Goal: Go to known website: Access a specific website the user already knows

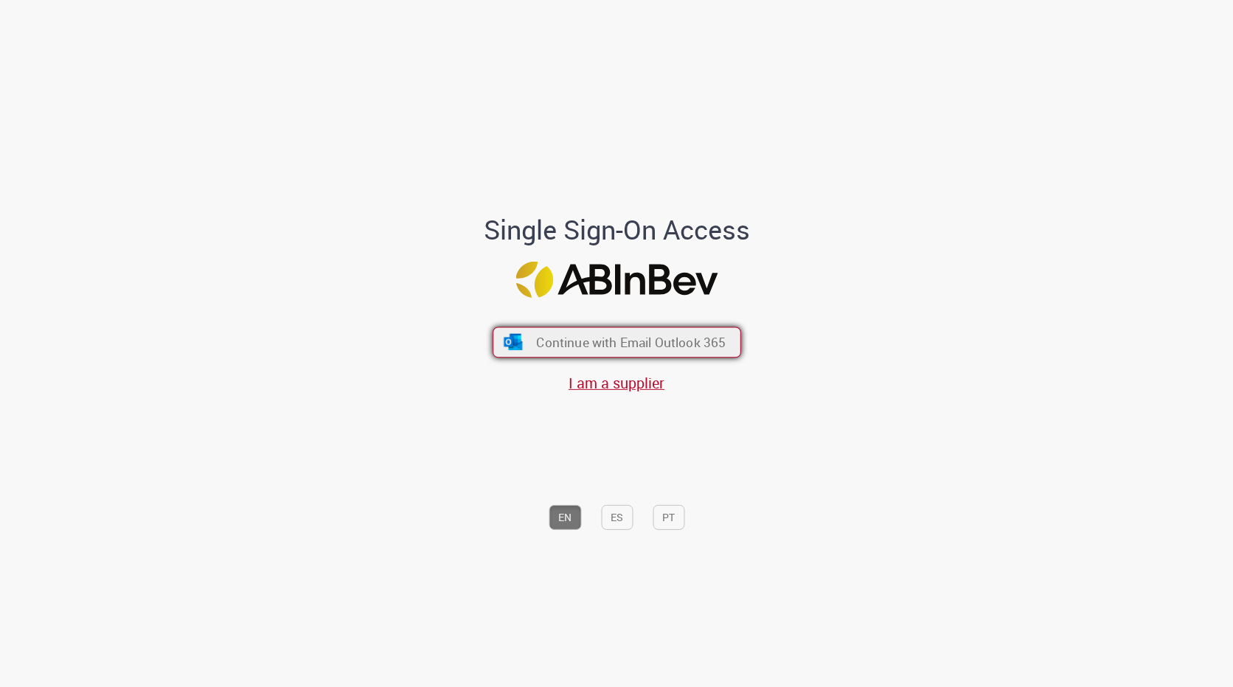
click at [526, 347] on button "Continue with Email Outlook 365" at bounding box center [617, 342] width 249 height 31
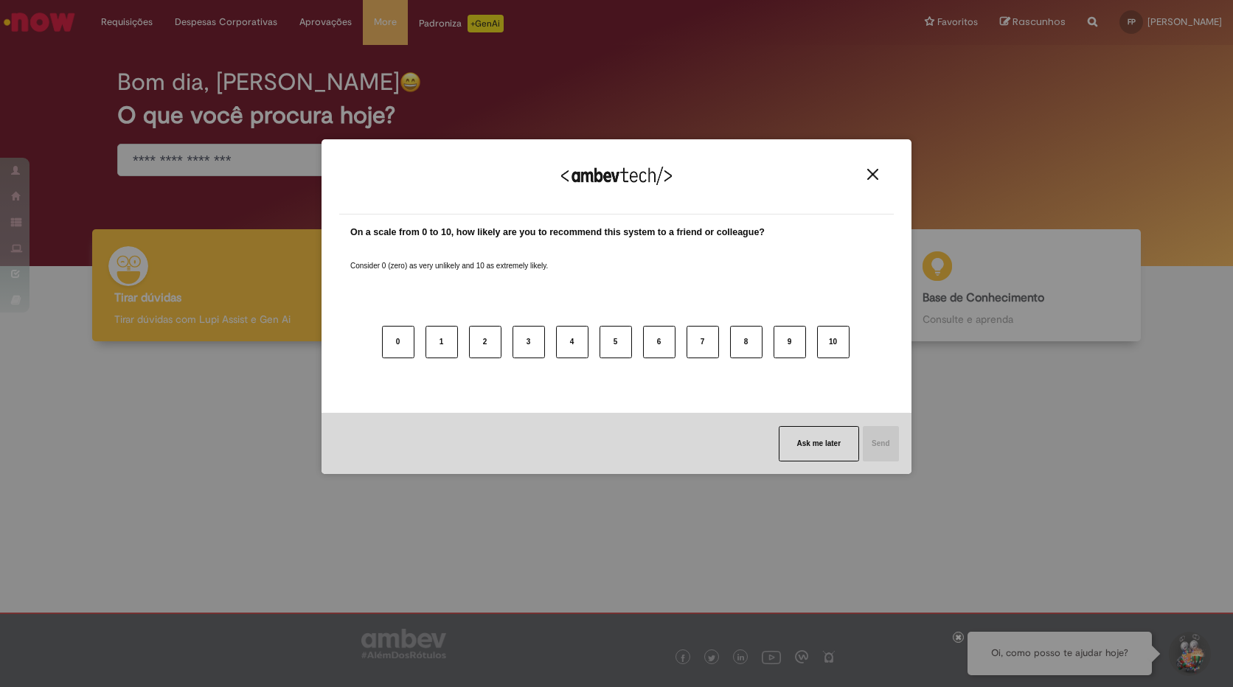
click at [881, 173] on button "Close" at bounding box center [873, 174] width 20 height 13
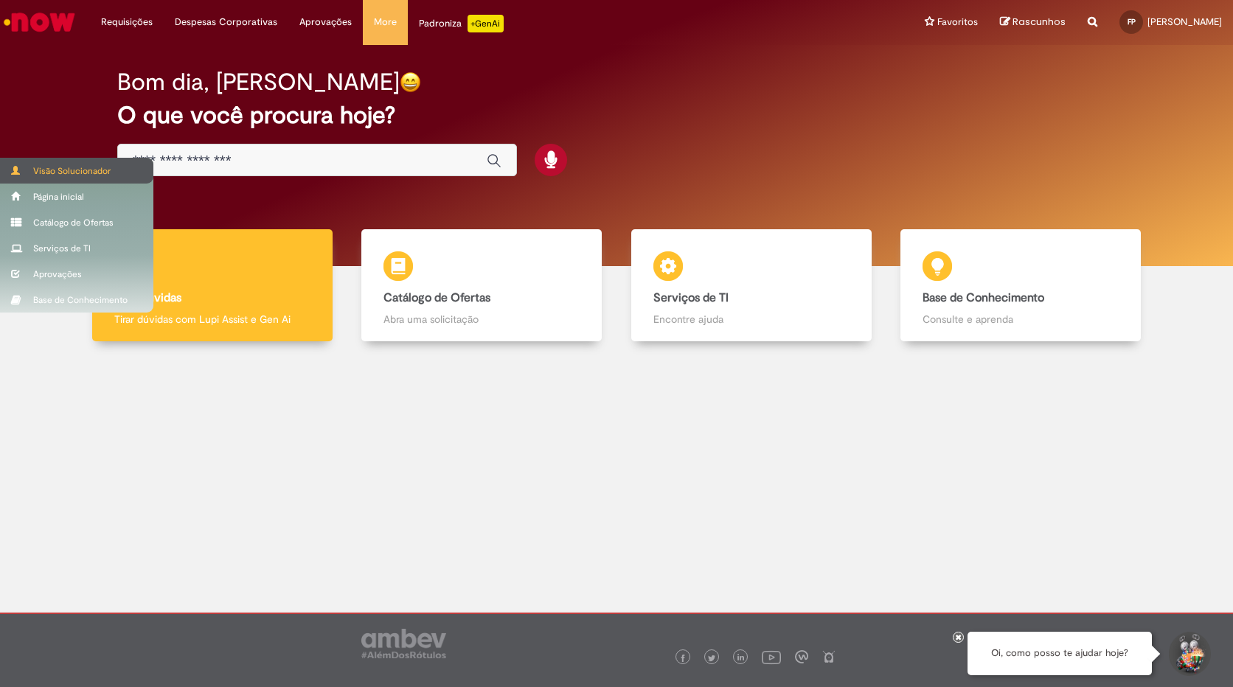
click at [125, 172] on div "Visão Solucionador" at bounding box center [76, 171] width 153 height 26
